Goal: Information Seeking & Learning: Learn about a topic

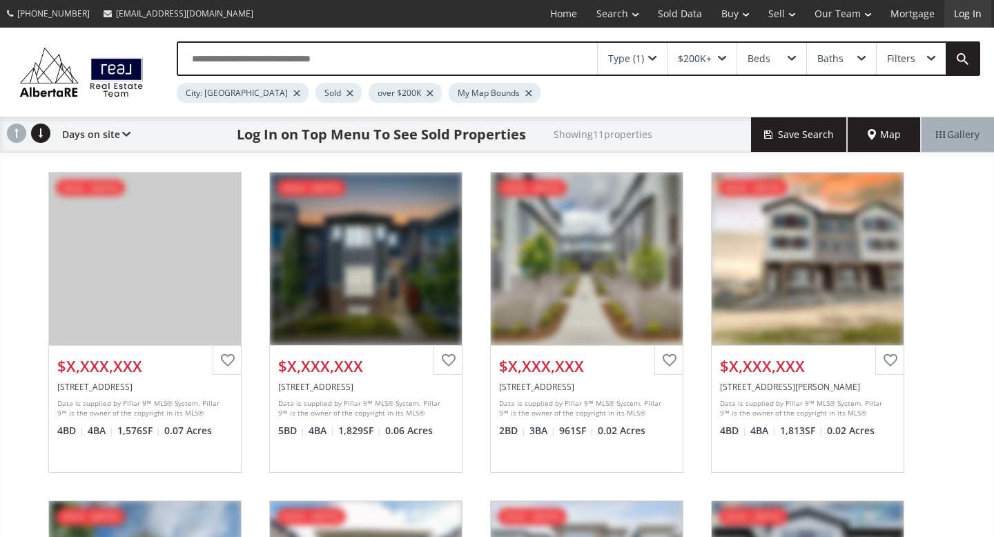
click at [970, 12] on link "Log In" at bounding box center [967, 14] width 47 height 28
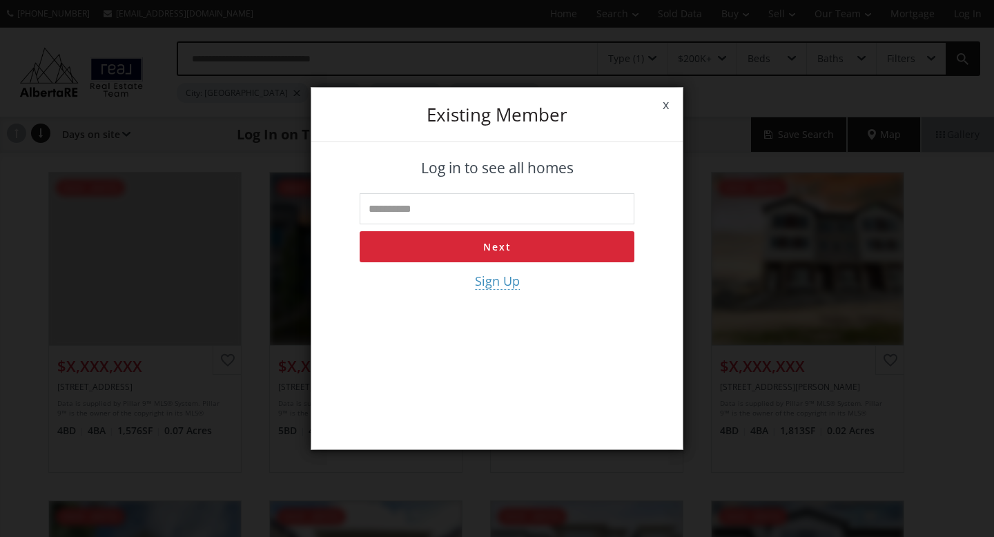
click at [503, 204] on input "text" at bounding box center [497, 208] width 275 height 31
type input "**********"
click at [505, 245] on button "Next" at bounding box center [497, 246] width 275 height 31
click at [488, 207] on input "tel" at bounding box center [497, 208] width 275 height 31
type input "**********"
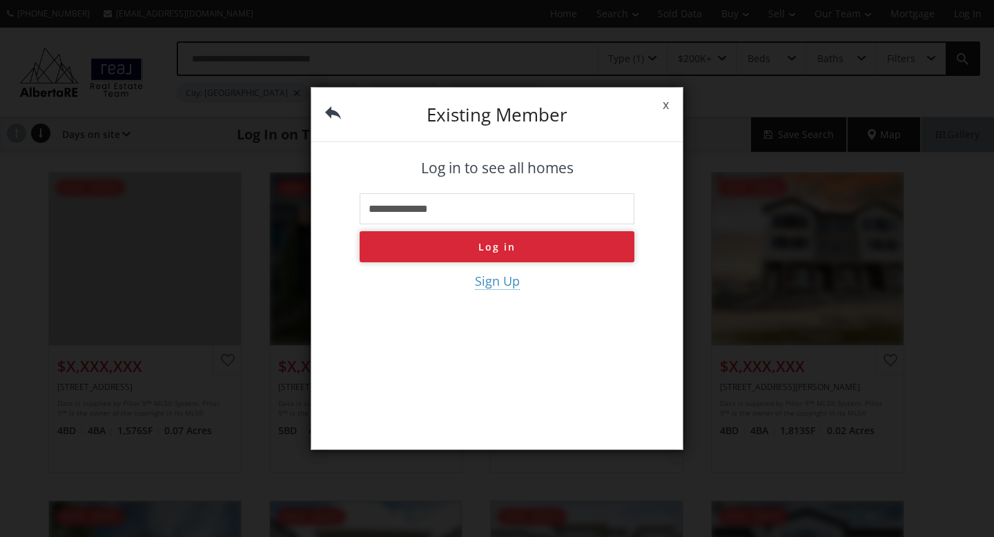
click at [493, 242] on button "Log in" at bounding box center [497, 246] width 275 height 31
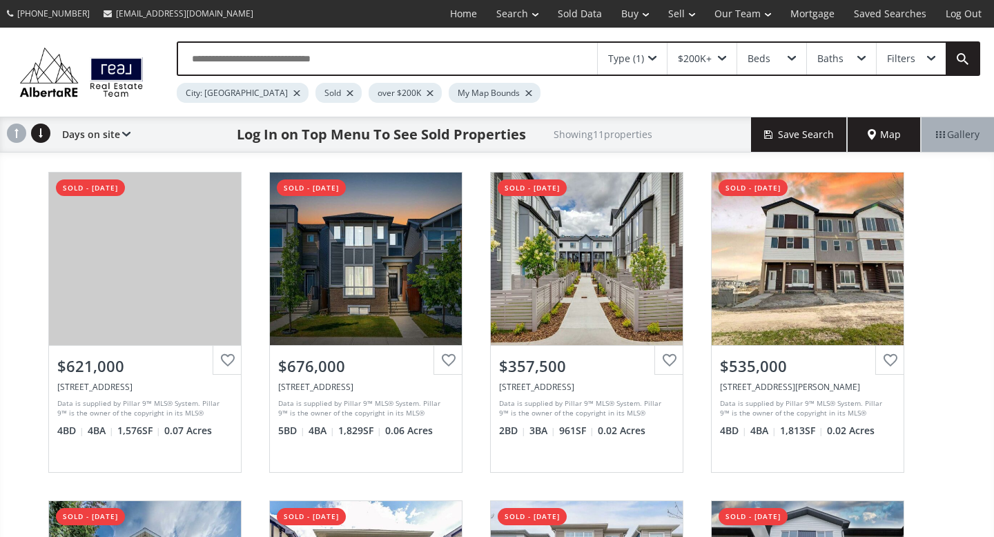
click at [883, 133] on span "Map" at bounding box center [884, 135] width 33 height 14
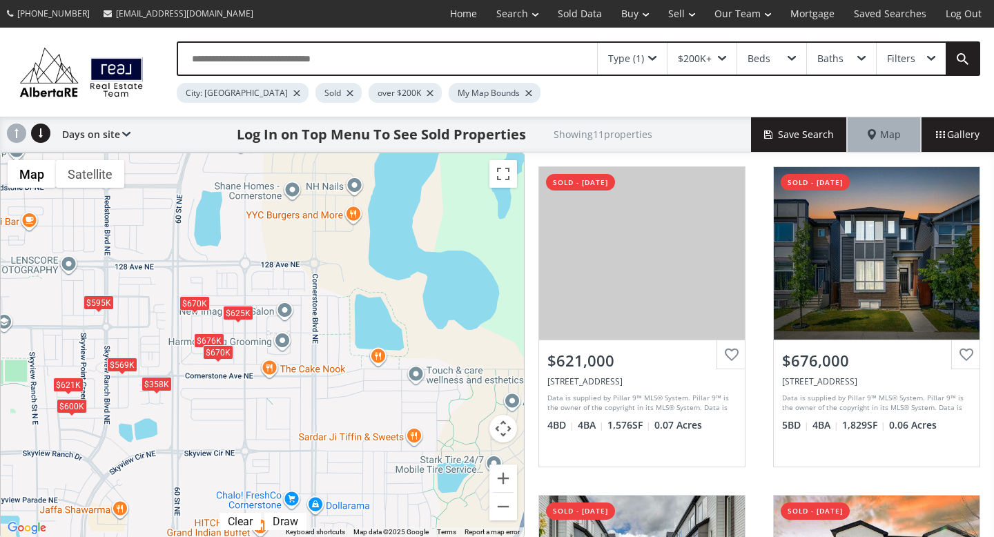
drag, startPoint x: 430, startPoint y: 219, endPoint x: 427, endPoint y: 333, distance: 113.9
click at [427, 333] on div "$621K $676K $358K $535K $569K $600K $625K $517K $595K $670K $670K" at bounding box center [262, 345] width 523 height 384
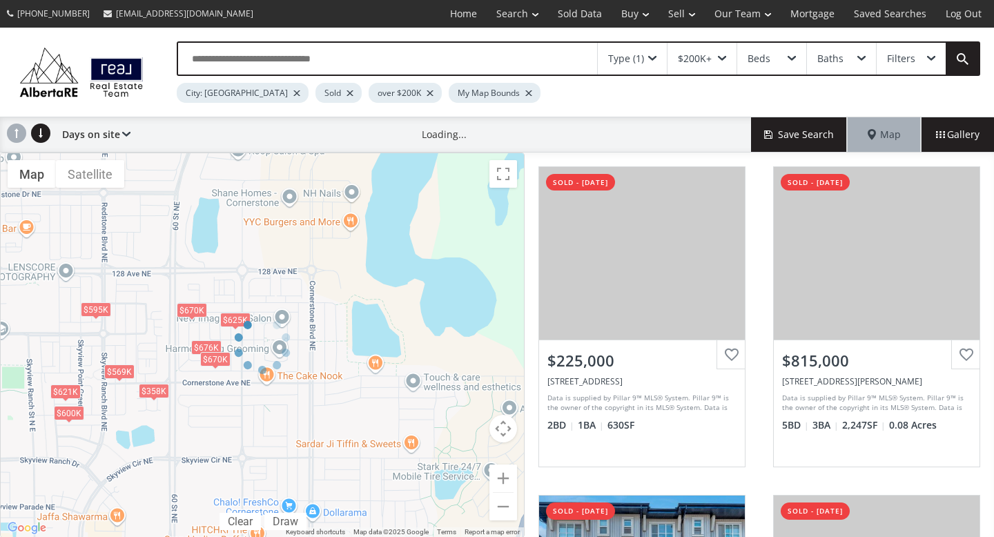
drag, startPoint x: 422, startPoint y: 240, endPoint x: 354, endPoint y: 399, distance: 172.5
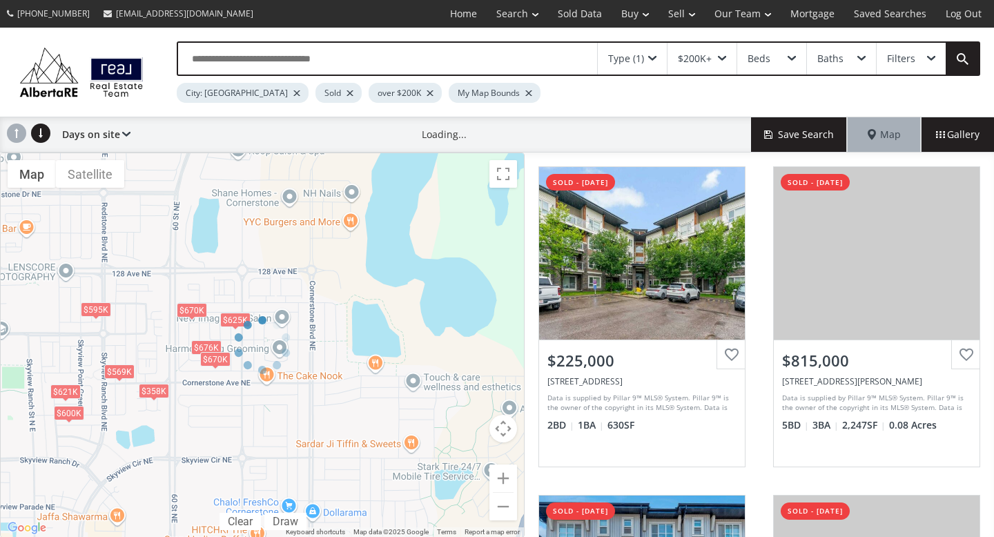
click at [354, 399] on div at bounding box center [262, 345] width 525 height 385
drag, startPoint x: 428, startPoint y: 254, endPoint x: 491, endPoint y: 213, distance: 74.8
click at [491, 213] on div at bounding box center [262, 345] width 525 height 385
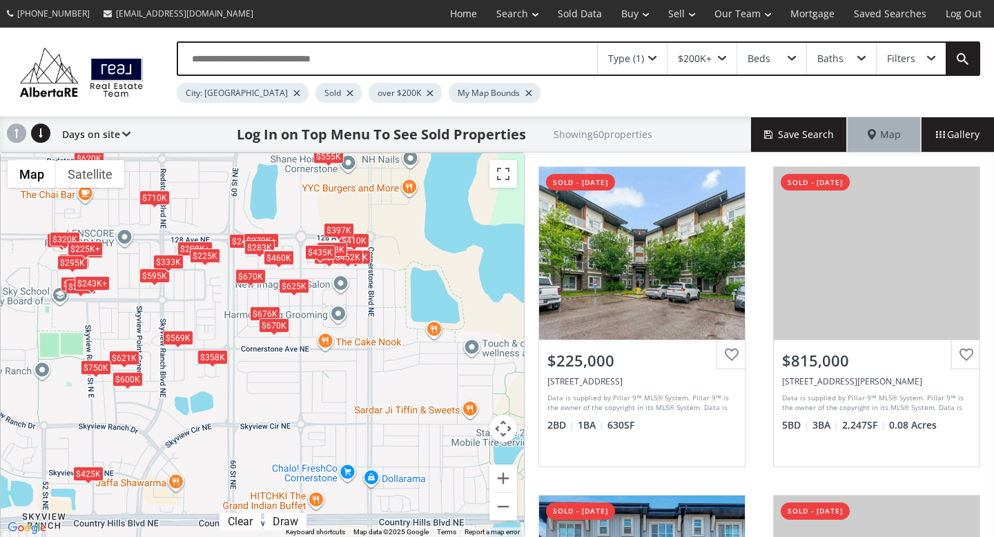
drag, startPoint x: 353, startPoint y: 320, endPoint x: 413, endPoint y: 284, distance: 70.0
click at [413, 284] on div "$225K $815K $428K $265K $315K $285K $424K $400K $441K $225K+ $610K $270K+ $425K…" at bounding box center [262, 345] width 523 height 384
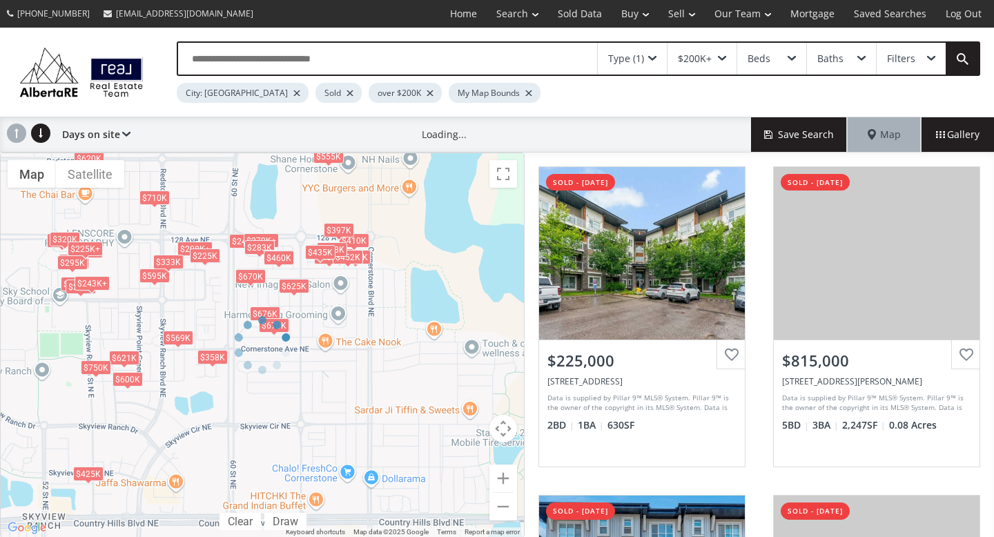
click at [413, 284] on div at bounding box center [262, 345] width 525 height 385
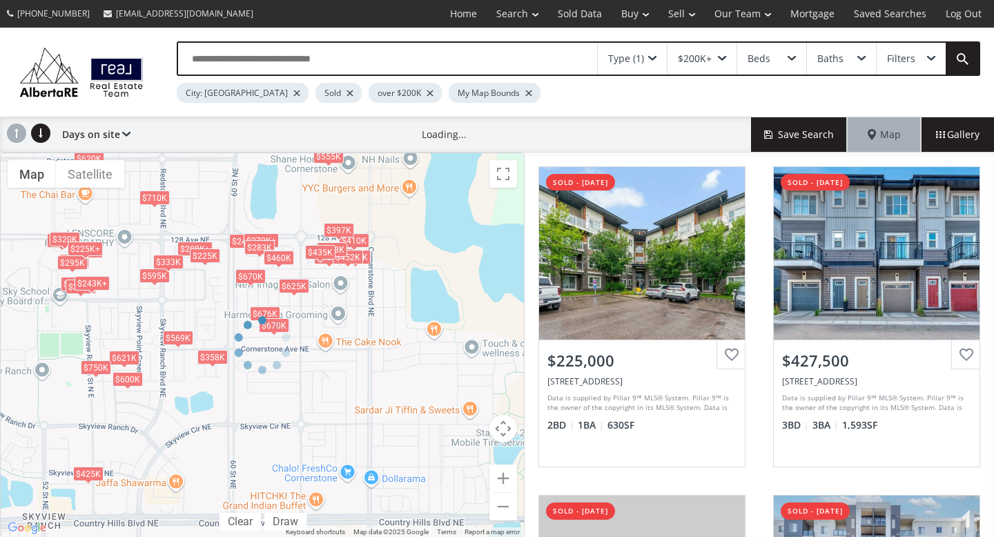
click at [383, 286] on div at bounding box center [262, 345] width 525 height 385
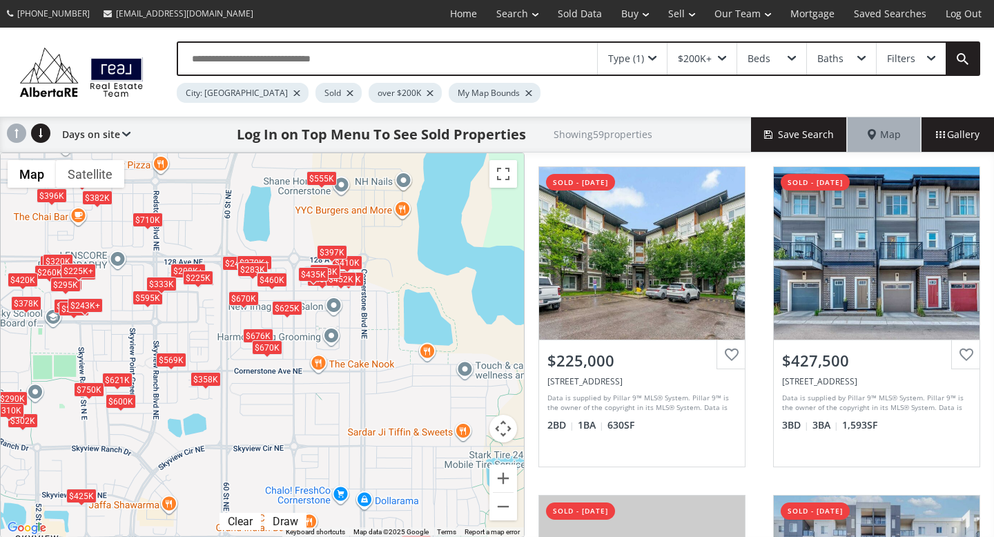
drag, startPoint x: 395, startPoint y: 326, endPoint x: 391, endPoint y: 361, distance: 35.5
click at [391, 360] on div "$225K $428K $265K $315K $285K $441K $378K $225K+ $270K+ $425K $621K $241K+ $676…" at bounding box center [262, 345] width 523 height 384
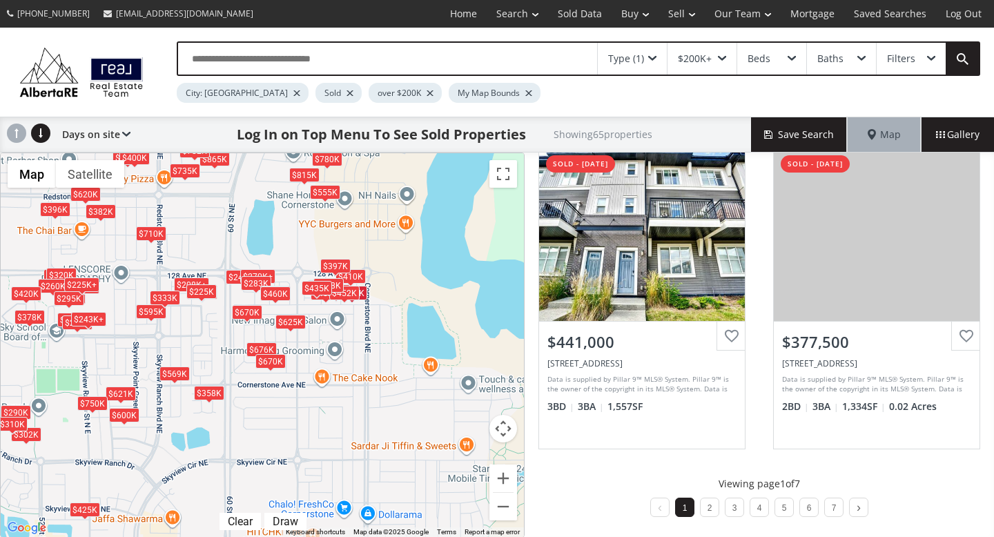
scroll to position [1332, 0]
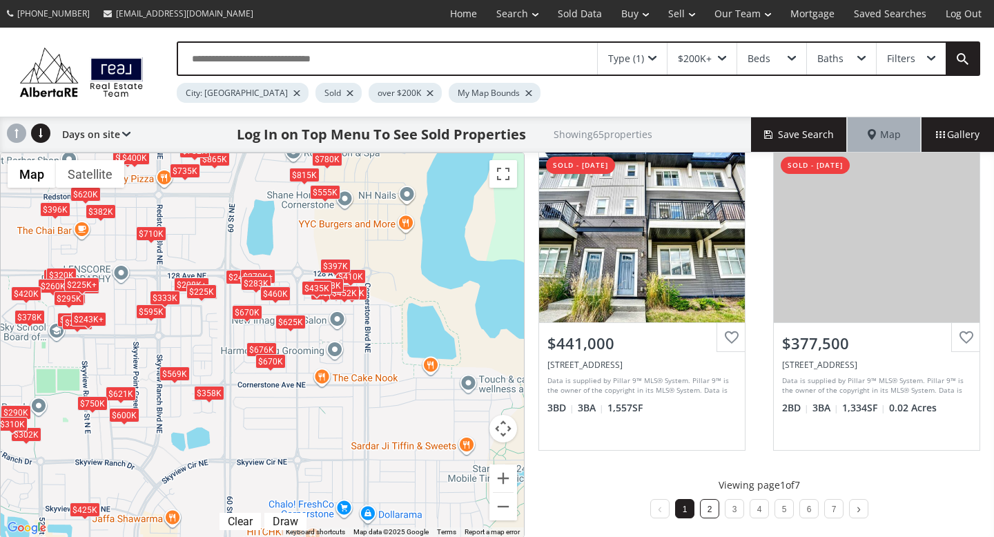
click at [709, 509] on link "2" at bounding box center [709, 510] width 5 height 10
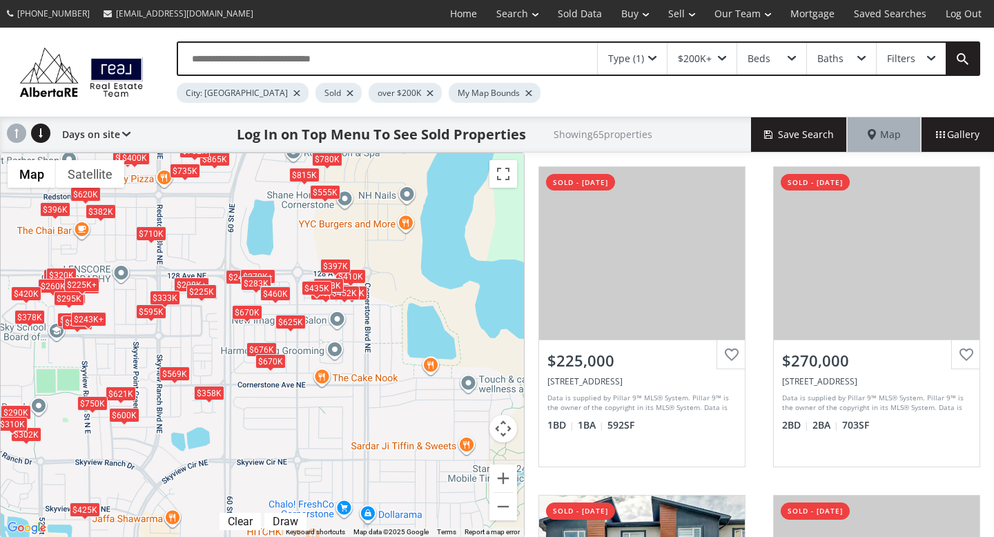
click at [402, 342] on div "$225K $815K $428K $265K $315K $285K $424K $400K $441K $378K $225K+ $270K+ $425K…" at bounding box center [262, 345] width 523 height 384
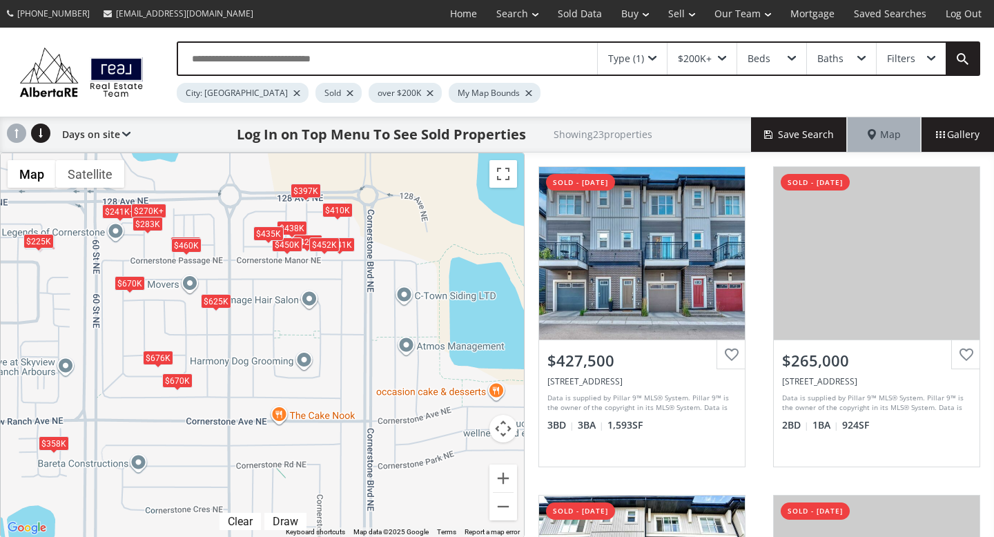
drag, startPoint x: 369, startPoint y: 451, endPoint x: 431, endPoint y: 446, distance: 62.3
click at [431, 446] on div "$428K $265K $441K $270K+ $241K+ $676K $410K $450K $358K $452K $241K+ $438K $270…" at bounding box center [262, 345] width 523 height 384
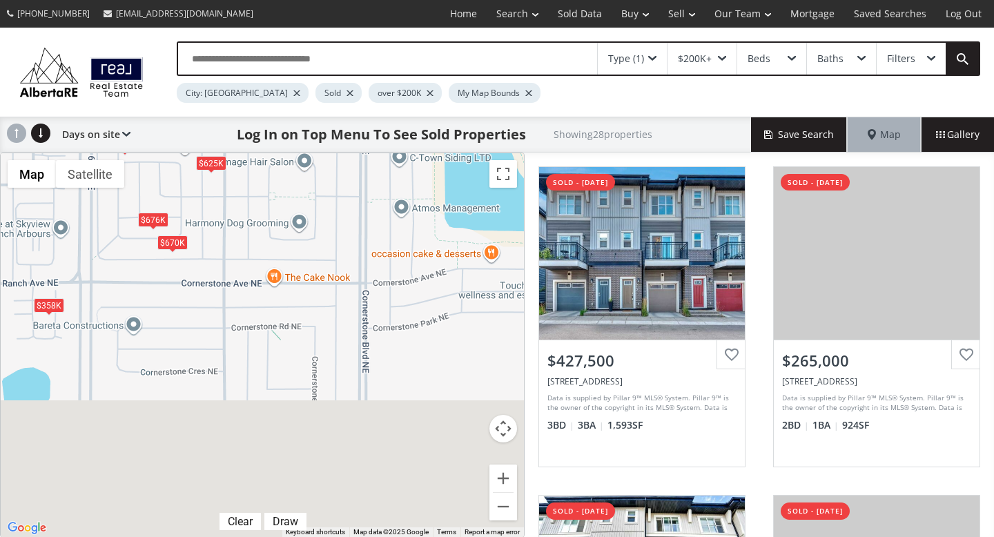
drag, startPoint x: 391, startPoint y: 396, endPoint x: 364, endPoint y: 215, distance: 183.5
click at [364, 214] on div "$428K $265K $441K $270K+ $241K+ $676K $410K $450K $208K+ $358K $208K+ $452K $56…" at bounding box center [262, 345] width 523 height 384
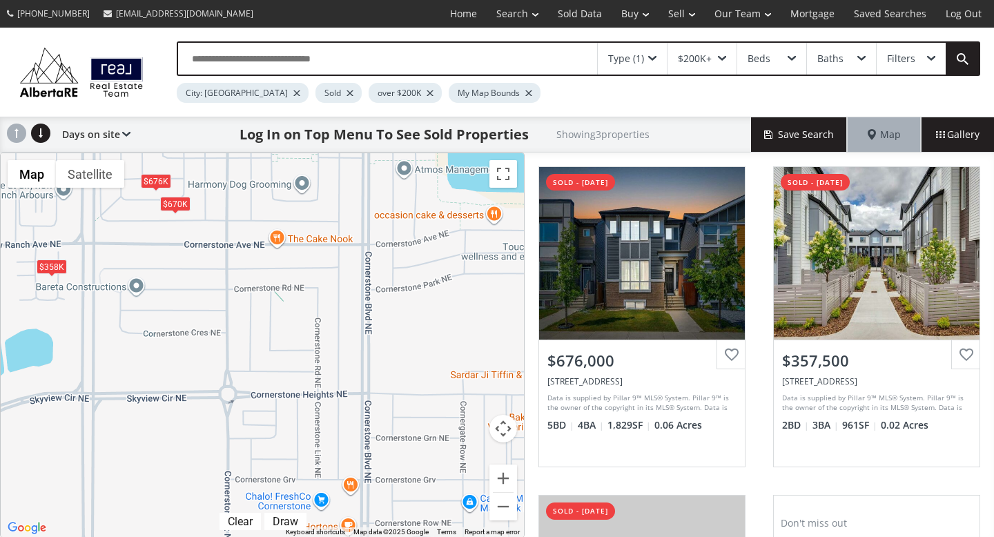
drag, startPoint x: 380, startPoint y: 363, endPoint x: 373, endPoint y: 359, distance: 8.6
click at [373, 359] on div "← Move left → Move right ↑ Move up ↓ Move down + Zoom in - Zoom out Home Jump l…" at bounding box center [262, 345] width 525 height 385
click at [502, 505] on button "Zoom out" at bounding box center [503, 507] width 28 height 28
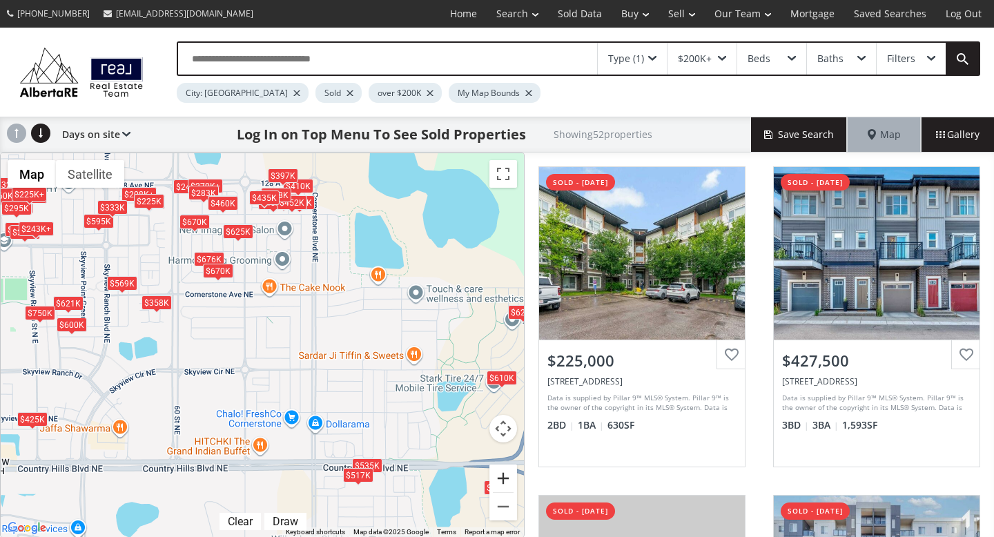
click at [505, 479] on button "Zoom in" at bounding box center [503, 478] width 28 height 28
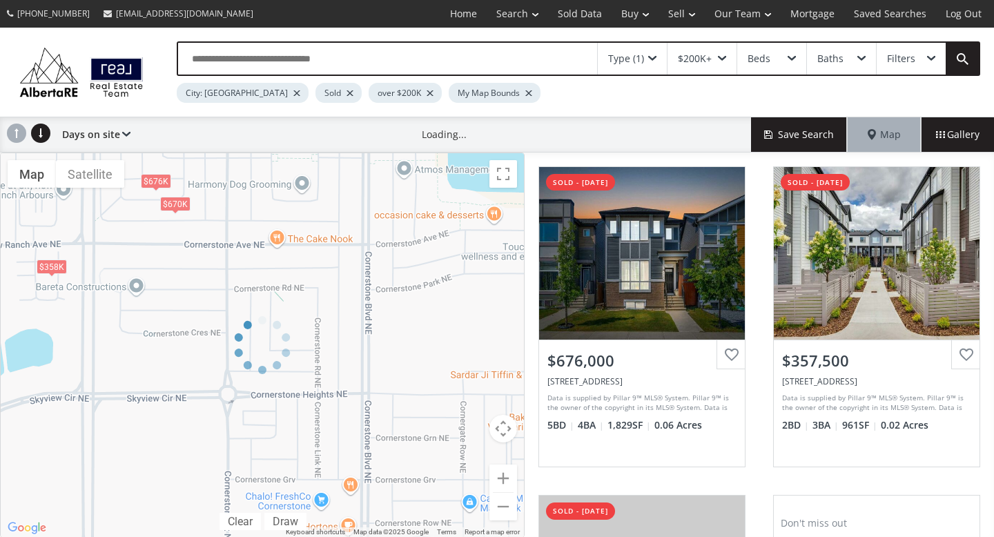
drag, startPoint x: 419, startPoint y: 304, endPoint x: 456, endPoint y: 398, distance: 100.7
click at [456, 398] on div at bounding box center [262, 345] width 525 height 385
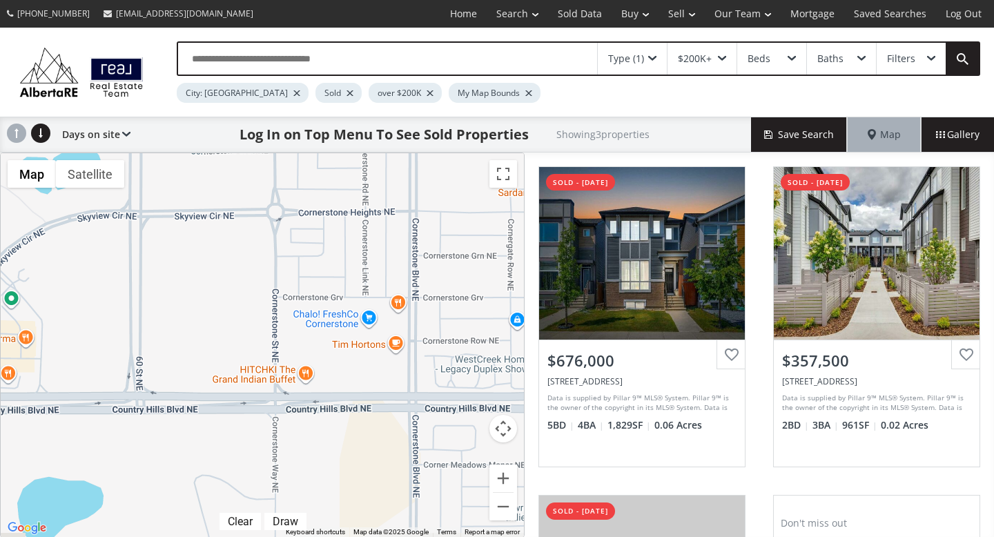
drag, startPoint x: 404, startPoint y: 431, endPoint x: 452, endPoint y: 248, distance: 189.7
click at [452, 248] on div "$676K $358K $670K" at bounding box center [262, 345] width 523 height 384
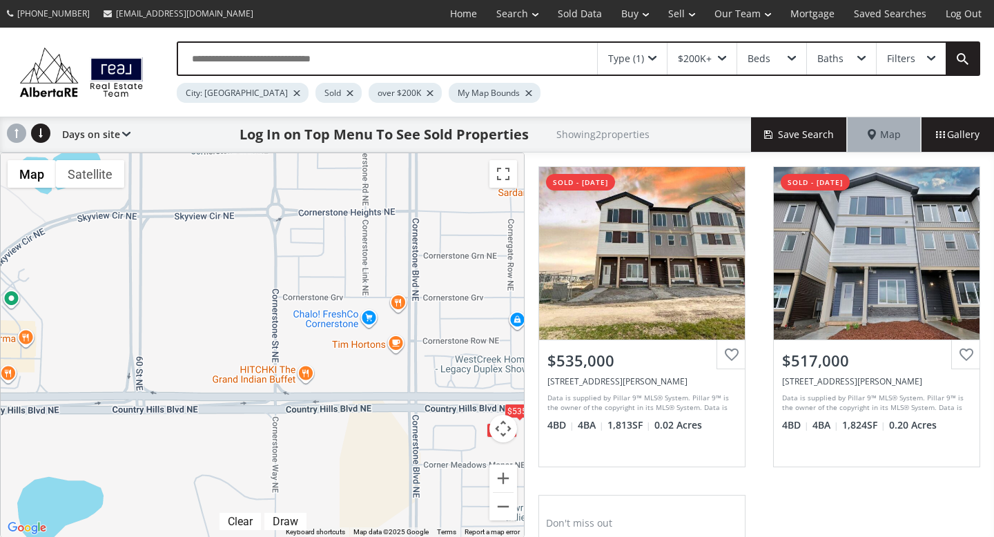
click at [326, 264] on div "$535K $517K" at bounding box center [262, 345] width 523 height 384
click at [401, 382] on div "$535K $517K" at bounding box center [262, 345] width 523 height 384
click at [502, 509] on button "Zoom out" at bounding box center [503, 507] width 28 height 28
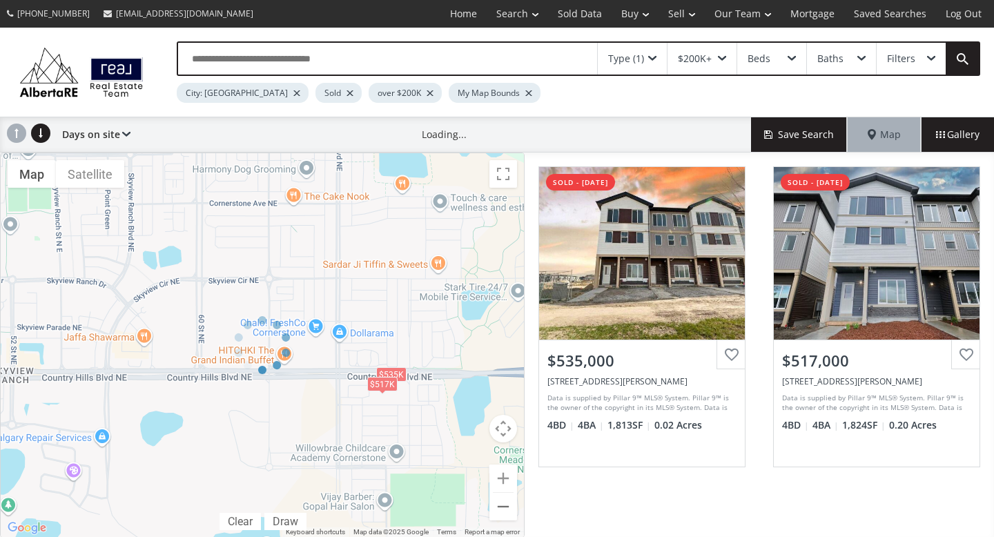
click at [502, 509] on div at bounding box center [262, 345] width 525 height 385
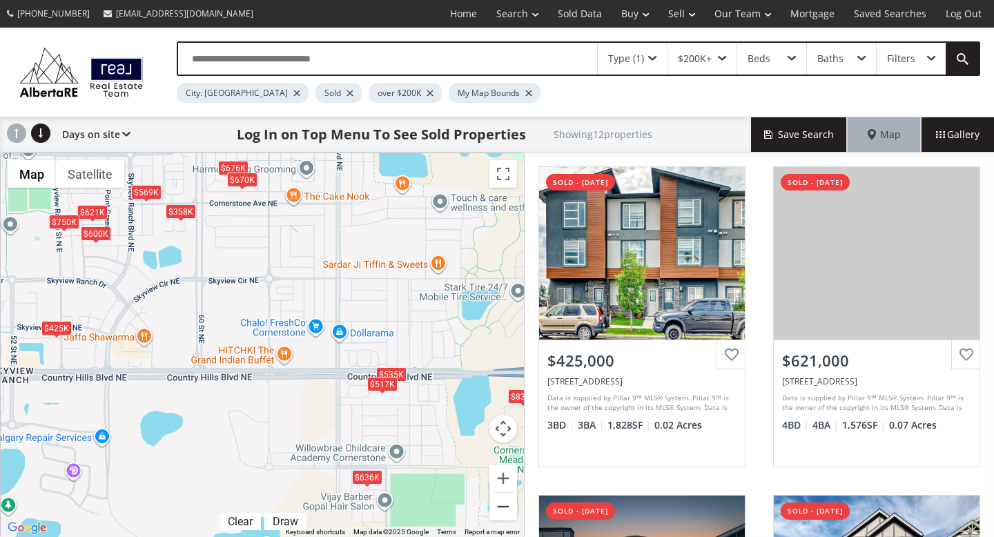
click at [500, 503] on button "Zoom out" at bounding box center [503, 507] width 28 height 28
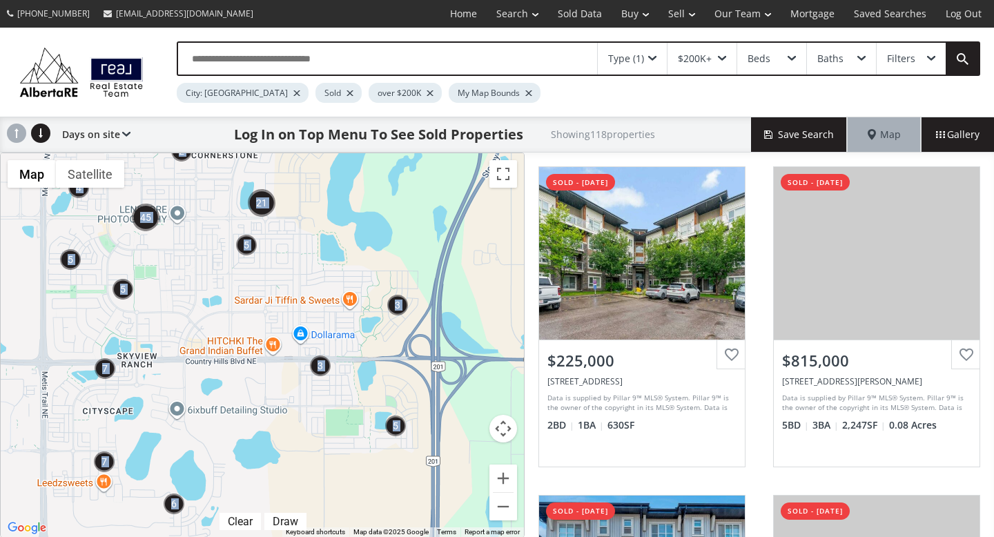
drag, startPoint x: 395, startPoint y: 273, endPoint x: 489, endPoint y: 402, distance: 160.0
click at [489, 402] on div "← Move left → Move right ↑ Move up ↓ Move down + Zoom in - Zoom out Home Jump l…" at bounding box center [262, 345] width 525 height 385
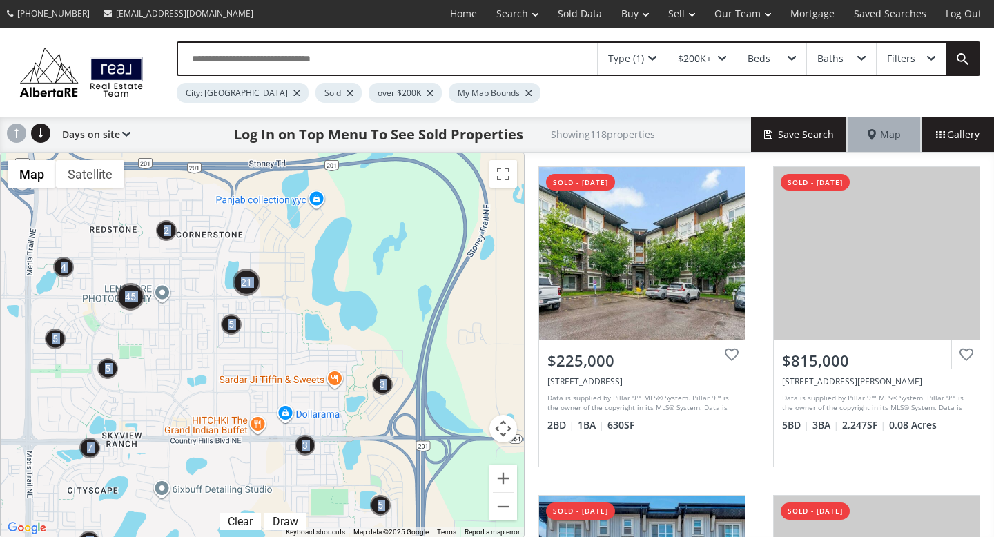
drag, startPoint x: 418, startPoint y: 262, endPoint x: 402, endPoint y: 346, distance: 86.2
click at [402, 346] on div at bounding box center [262, 345] width 523 height 384
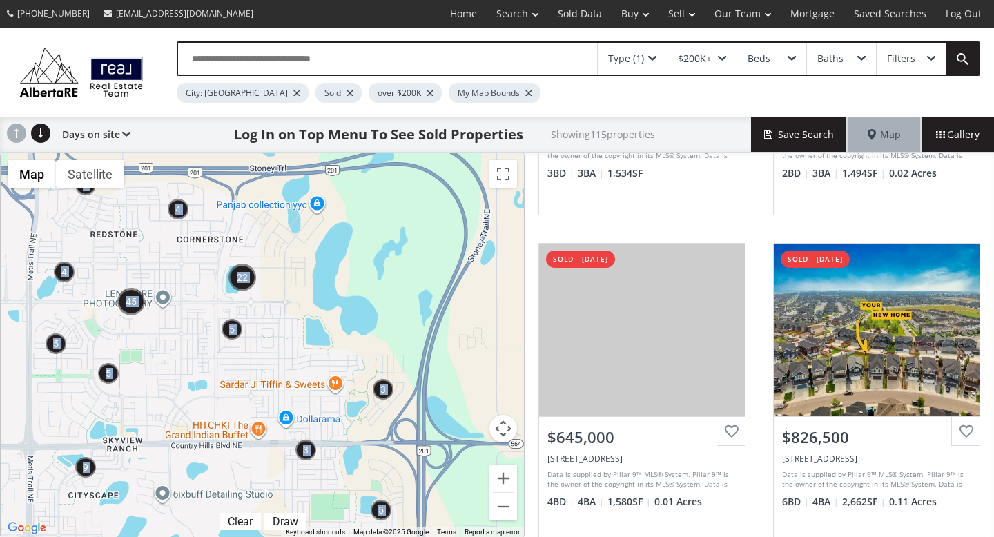
scroll to position [1333, 0]
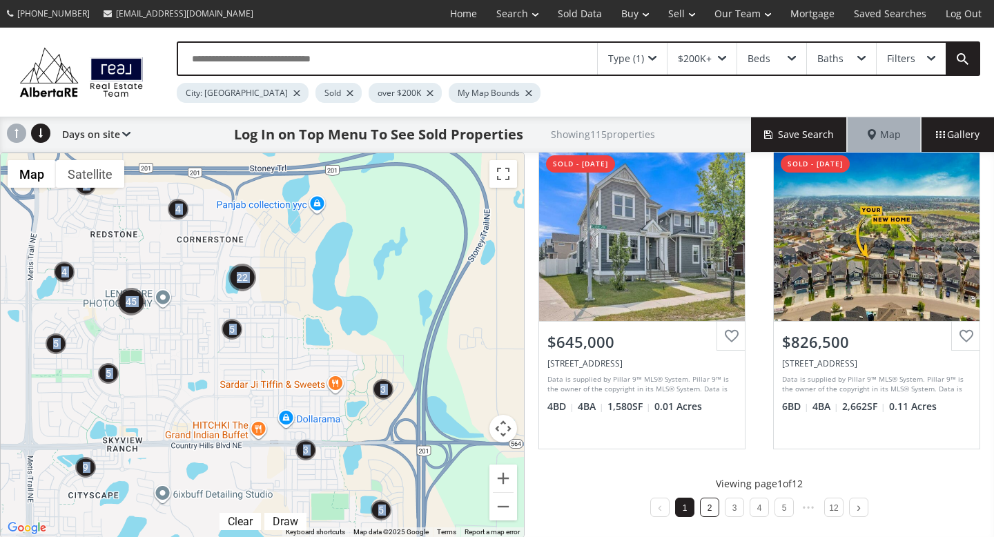
click at [709, 509] on link "2" at bounding box center [709, 508] width 5 height 10
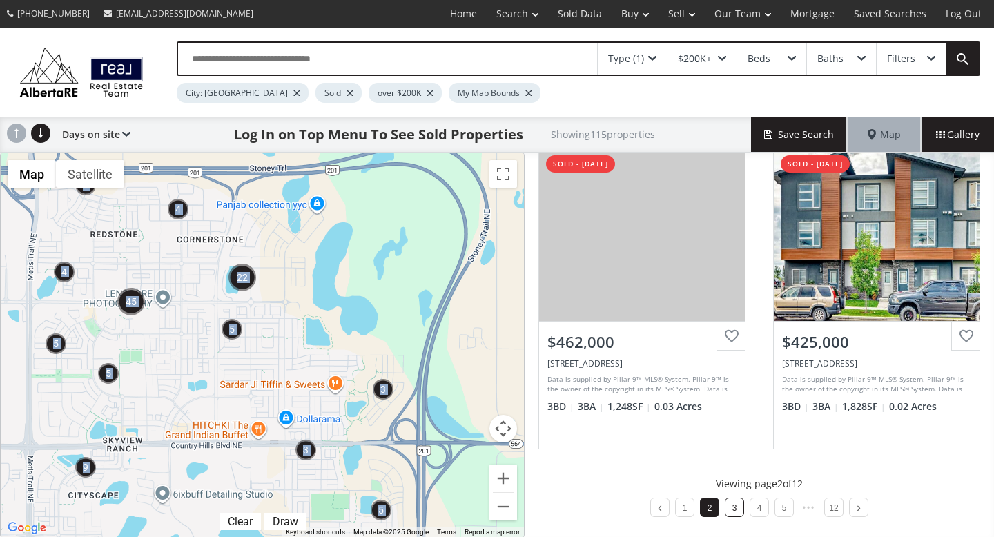
click at [731, 512] on li "3" at bounding box center [734, 507] width 19 height 19
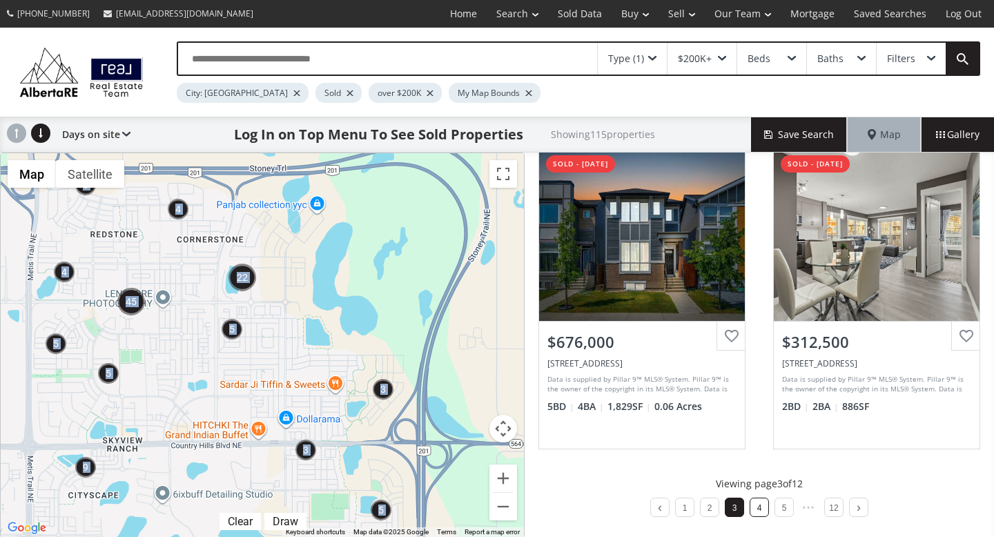
click at [765, 508] on li "4" at bounding box center [759, 507] width 19 height 19
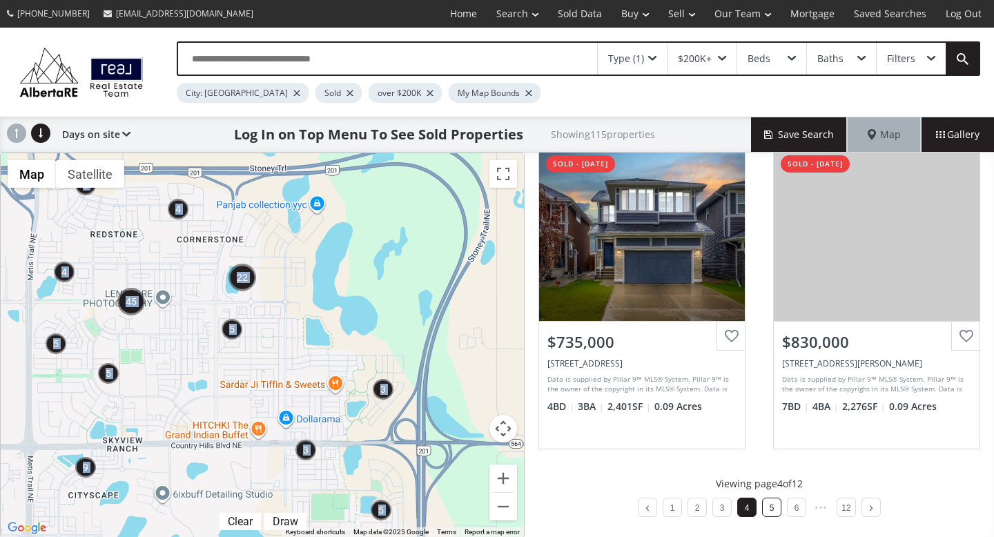
click at [770, 505] on link "5" at bounding box center [772, 508] width 5 height 10
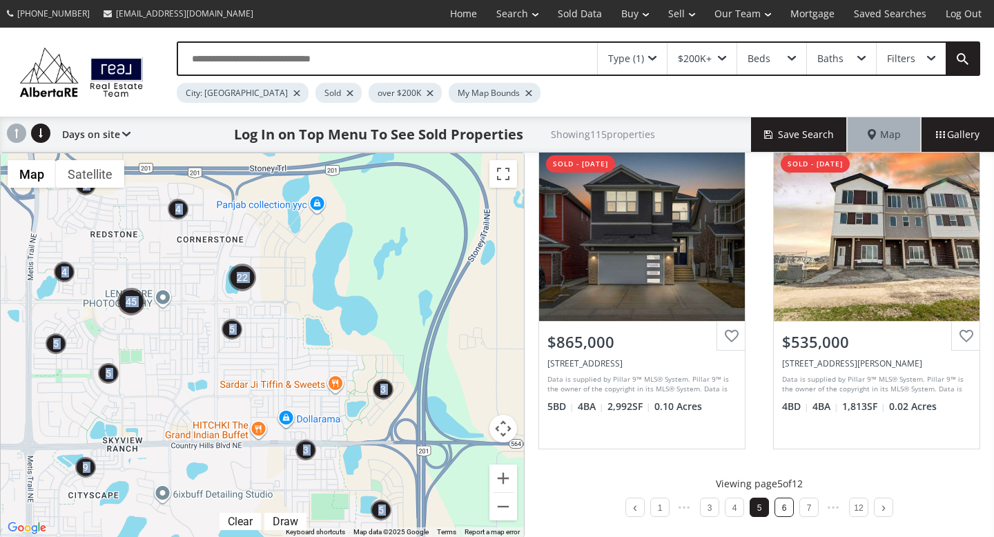
click at [788, 511] on li "6" at bounding box center [783, 507] width 19 height 19
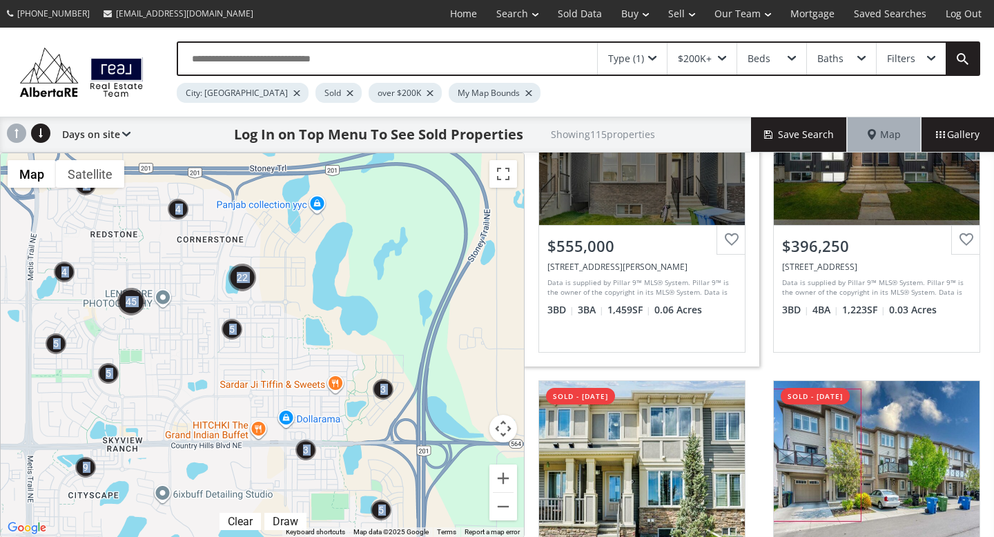
scroll to position [742, 0]
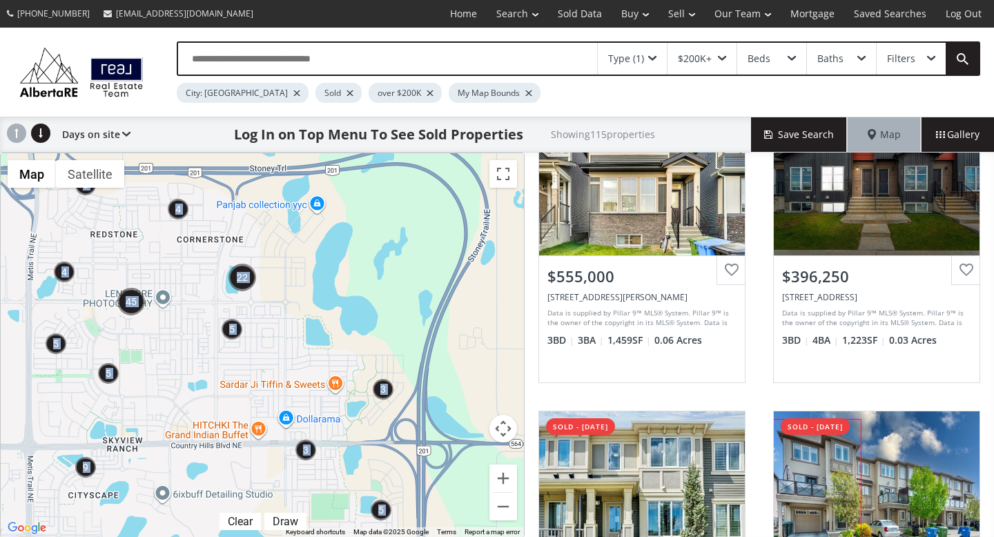
click at [347, 344] on div at bounding box center [262, 345] width 523 height 384
click at [113, 135] on div "Days on site Price SQFT Bedrooms Bathrooms Days on site Year built Lot size Pri…" at bounding box center [92, 134] width 75 height 35
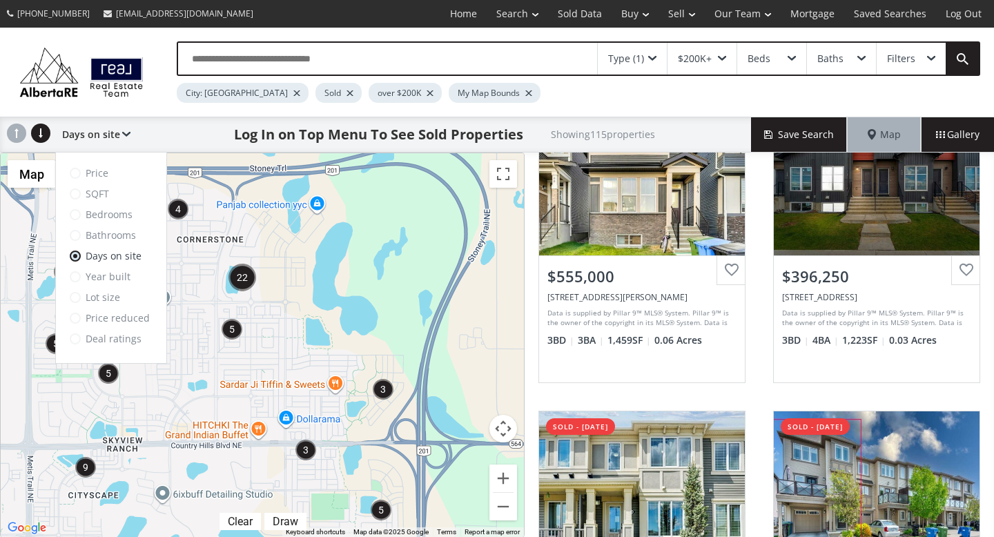
click at [144, 101] on div "Type (1) $200K+ Beds Baths Filters City: [GEOGRAPHIC_DATA] Sold over $200K My M…" at bounding box center [497, 72] width 994 height 89
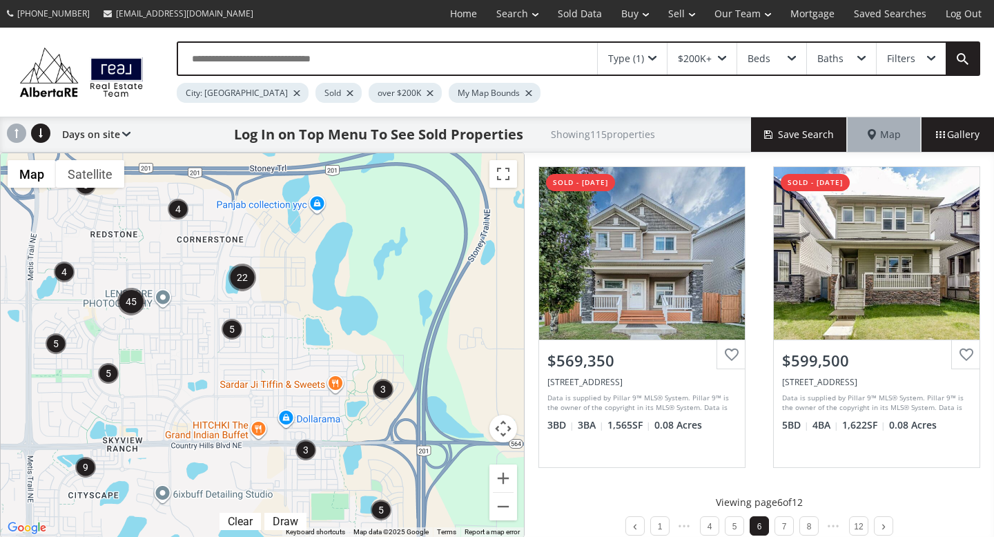
scroll to position [1333, 0]
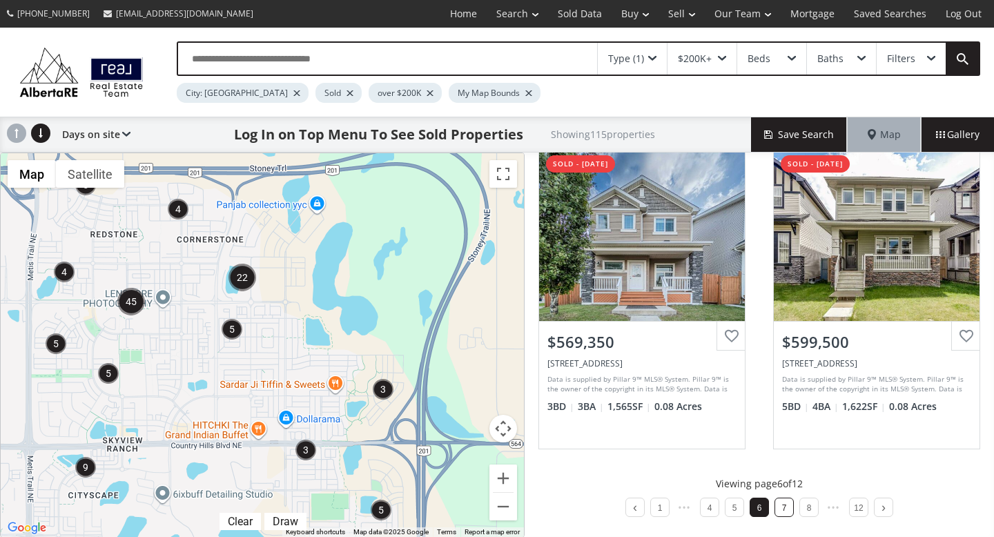
click at [782, 506] on link "7" at bounding box center [784, 508] width 5 height 10
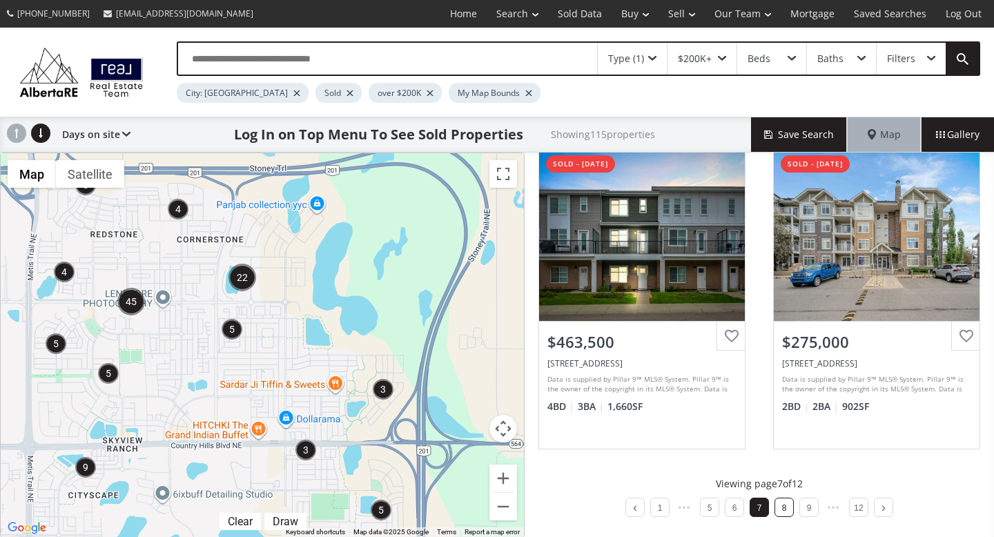
click at [784, 513] on li "8" at bounding box center [783, 507] width 19 height 19
